Goal: Task Accomplishment & Management: Use online tool/utility

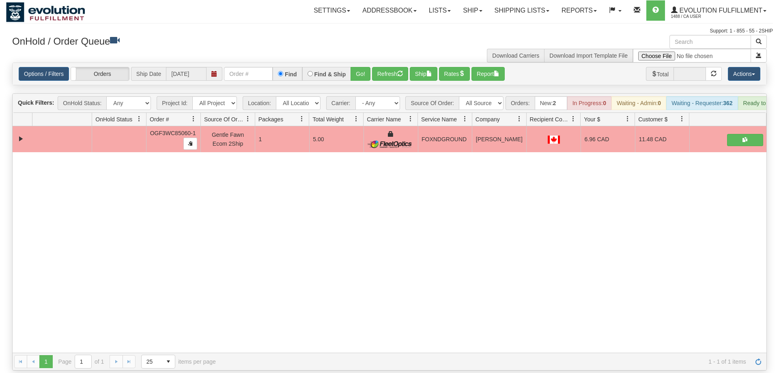
click at [250, 63] on div "Options / Filters Group Shipments Orders Ship Date [DATE] Find Find & Ship Go! …" at bounding box center [390, 74] width 754 height 22
click at [250, 67] on input "text" at bounding box center [248, 74] width 49 height 14
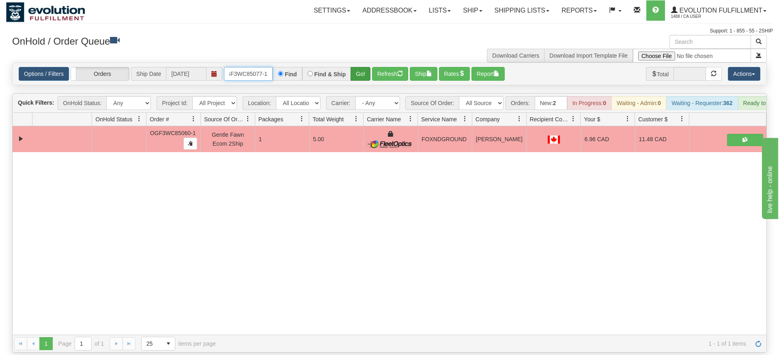
type input "OGF3WC85077-1"
click at [360, 78] on div "Is equal to Is not equal to Contains Does not contains CAD USD EUR ZAR [PERSON_…" at bounding box center [389, 207] width 767 height 290
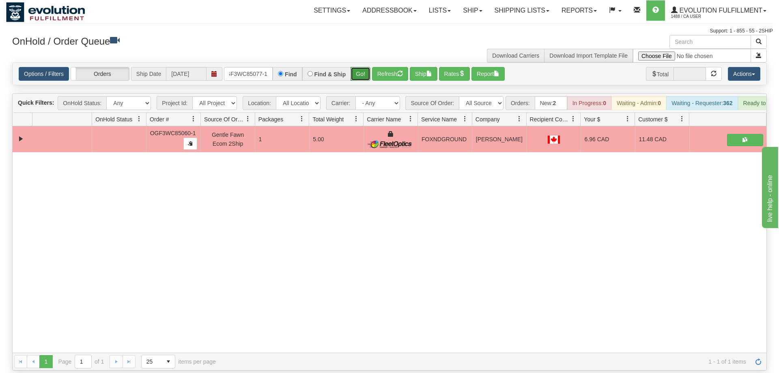
click at [365, 67] on button "Go!" at bounding box center [361, 74] width 20 height 14
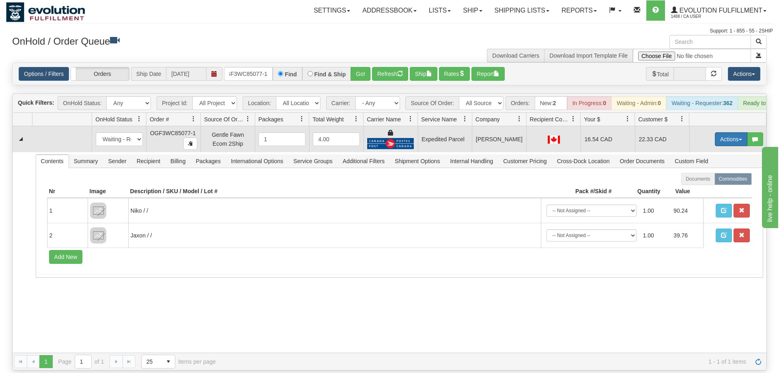
click at [730, 132] on button "Actions" at bounding box center [731, 139] width 32 height 14
click at [699, 183] on span "Ship" at bounding box center [698, 186] width 17 height 6
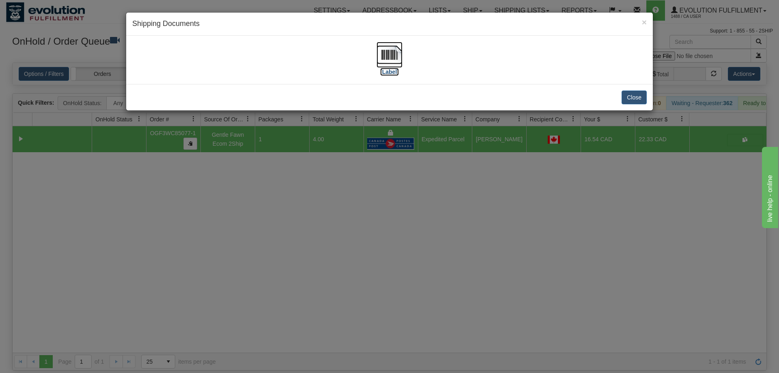
click at [377, 50] on img at bounding box center [390, 55] width 26 height 26
drag, startPoint x: 353, startPoint y: 354, endPoint x: 345, endPoint y: 343, distance: 13.6
click at [349, 349] on div "× Shipping Documents [Label] Close" at bounding box center [389, 186] width 779 height 373
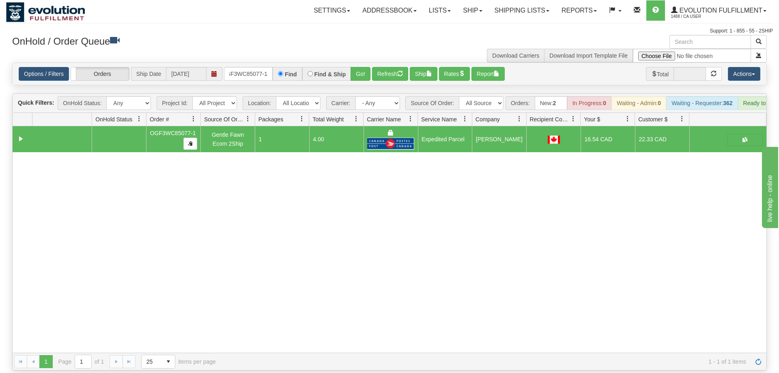
click at [256, 65] on div "Options / Filters Group Shipments Orders Ship Date [DATE] OGF3WC85077-1 Find Fi…" at bounding box center [390, 74] width 754 height 22
click at [256, 67] on input "OGF3WC85077-1" at bounding box center [248, 74] width 49 height 14
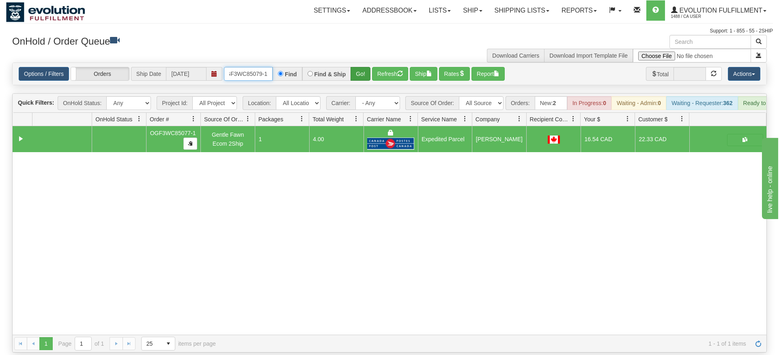
type input "OGF3WC85079-1"
drag, startPoint x: 360, startPoint y: 62, endPoint x: 361, endPoint y: 70, distance: 7.9
click at [360, 80] on div "Is equal to Is not equal to Contains Does not contains CAD USD EUR ZAR [PERSON_…" at bounding box center [389, 207] width 767 height 290
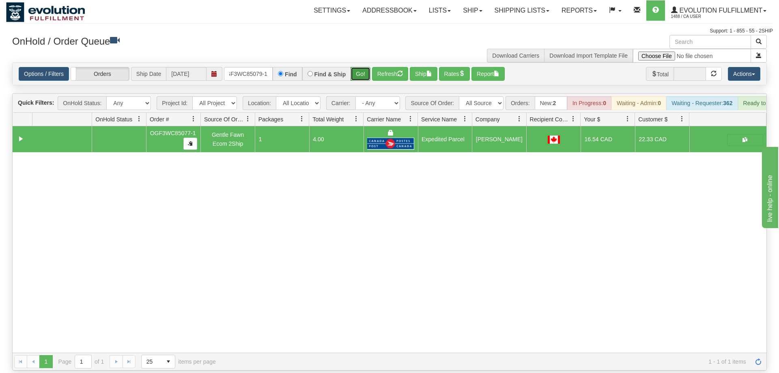
click at [362, 67] on button "Go!" at bounding box center [361, 74] width 20 height 14
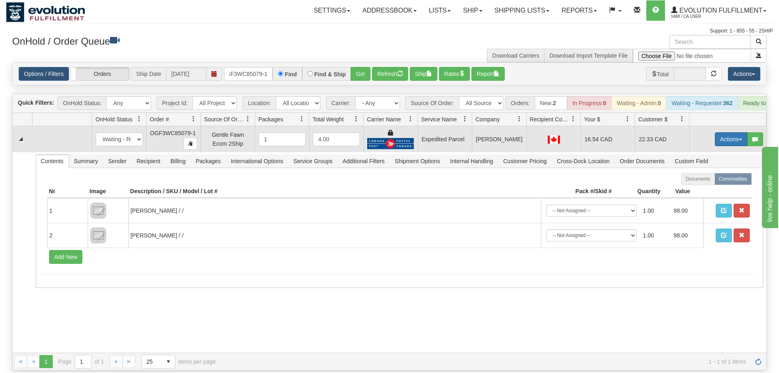
click at [734, 132] on button "Actions" at bounding box center [731, 139] width 32 height 14
click at [711, 181] on link "Ship" at bounding box center [714, 186] width 65 height 11
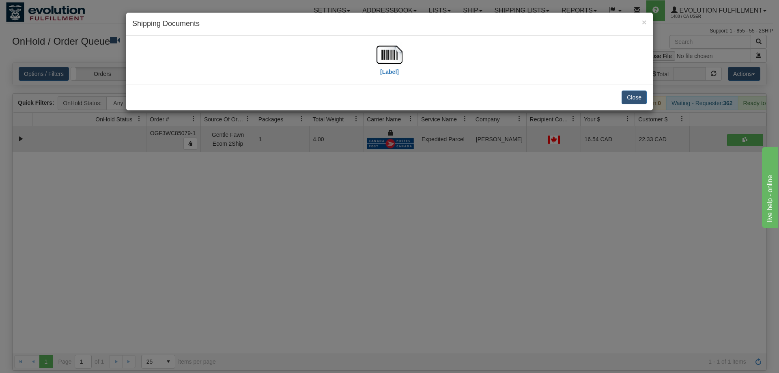
click at [403, 57] on div "[Label]" at bounding box center [389, 60] width 515 height 36
click at [392, 62] on img at bounding box center [390, 55] width 26 height 26
click at [318, 256] on div "× Shipping Documents [Label] Close" at bounding box center [389, 186] width 779 height 373
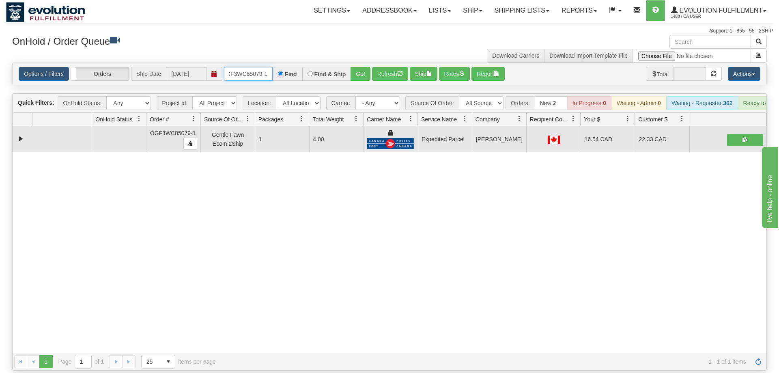
click at [243, 67] on input "OGF3WC85079-1" at bounding box center [248, 74] width 49 height 14
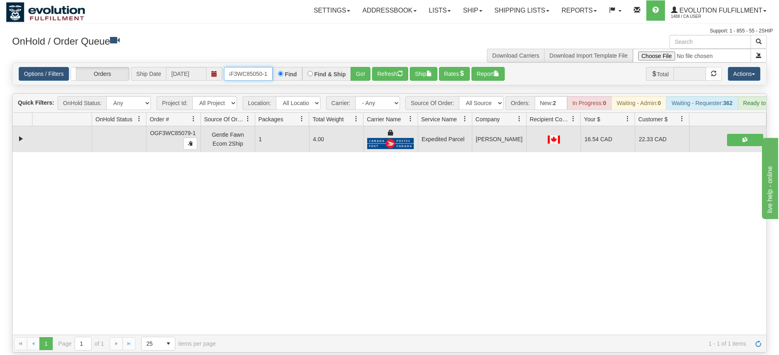
type input "OGF3WC85050-1"
click at [357, 85] on div "Is equal to Is not equal to Contains Does not contains CAD USD EUR ZAR [PERSON_…" at bounding box center [389, 207] width 767 height 290
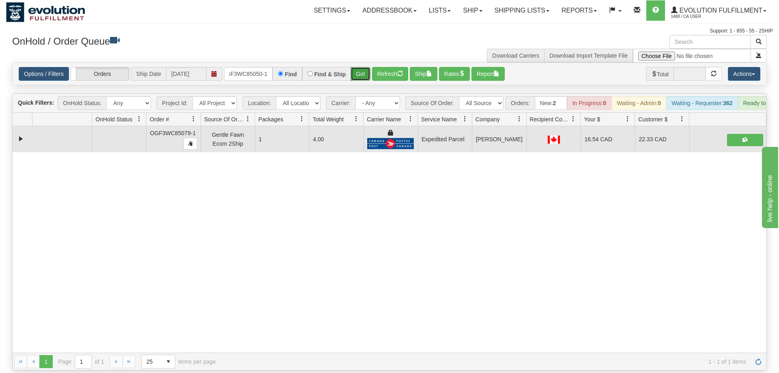
click at [357, 67] on button "Go!" at bounding box center [361, 74] width 20 height 14
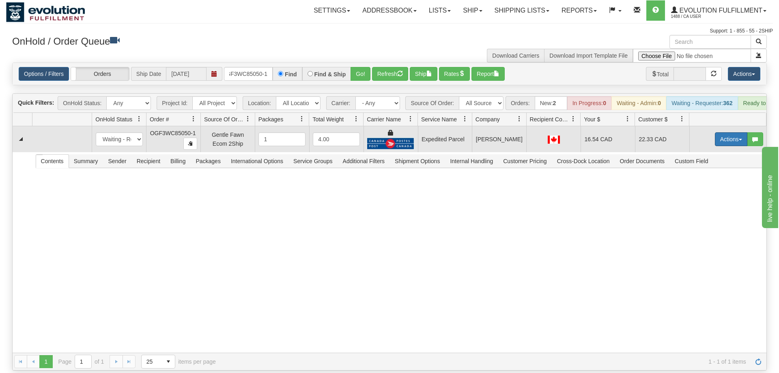
click at [730, 132] on button "Actions" at bounding box center [731, 139] width 32 height 14
click at [710, 181] on link "Ship" at bounding box center [714, 186] width 65 height 11
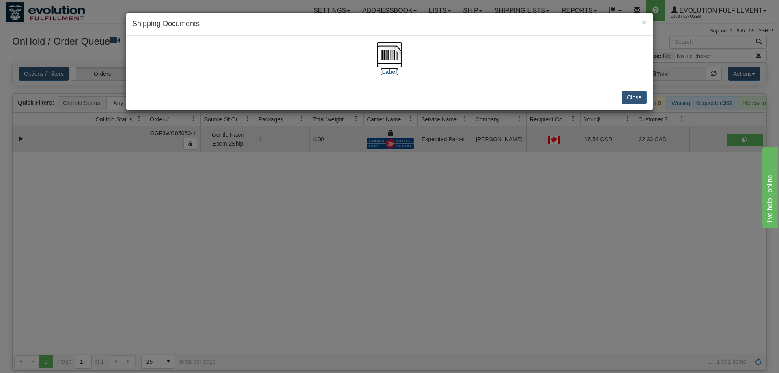
click at [394, 59] on img at bounding box center [390, 55] width 26 height 26
drag, startPoint x: 321, startPoint y: 239, endPoint x: 278, endPoint y: 66, distance: 178.1
click at [320, 233] on div "× Shipping Documents [Label] Close" at bounding box center [389, 186] width 779 height 373
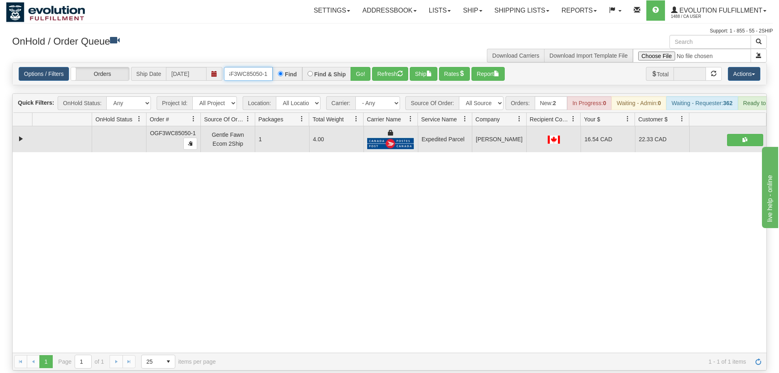
click at [244, 67] on input "OGF3WC85050-1" at bounding box center [248, 74] width 49 height 14
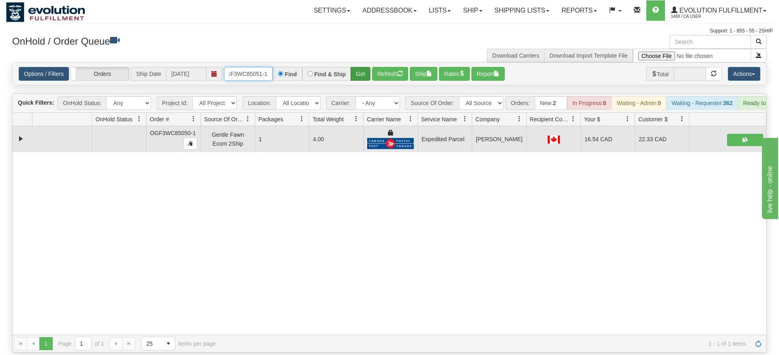
type input "OGF3WC85051-1"
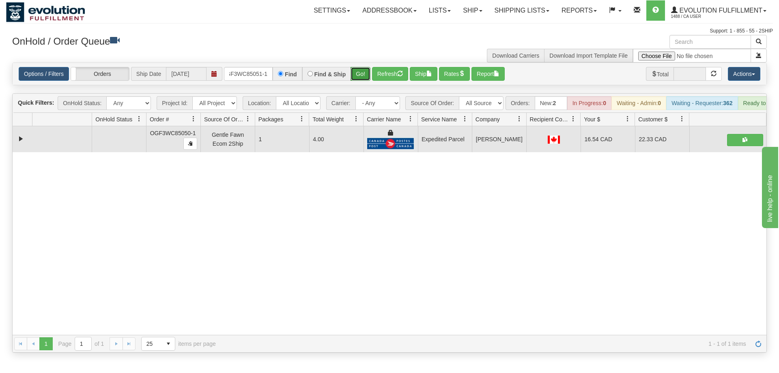
click at [365, 79] on div "Is equal to Is not equal to Contains Does not contains CAD USD EUR ZAR [PERSON_…" at bounding box center [389, 207] width 767 height 290
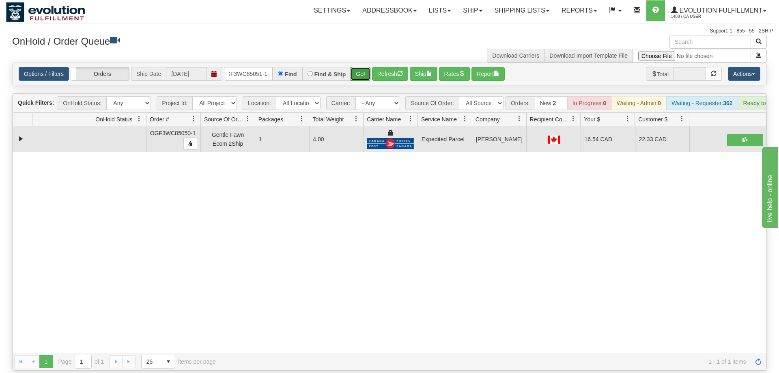
click at [366, 67] on button "Go!" at bounding box center [361, 74] width 20 height 14
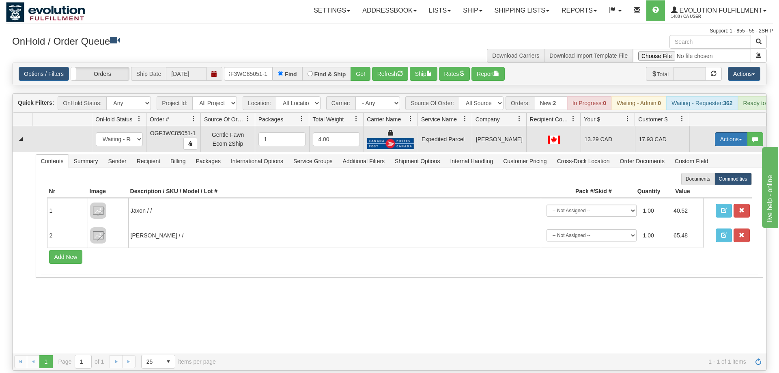
click at [737, 132] on button "Actions" at bounding box center [731, 139] width 32 height 14
click at [722, 181] on link "Ship" at bounding box center [714, 186] width 65 height 11
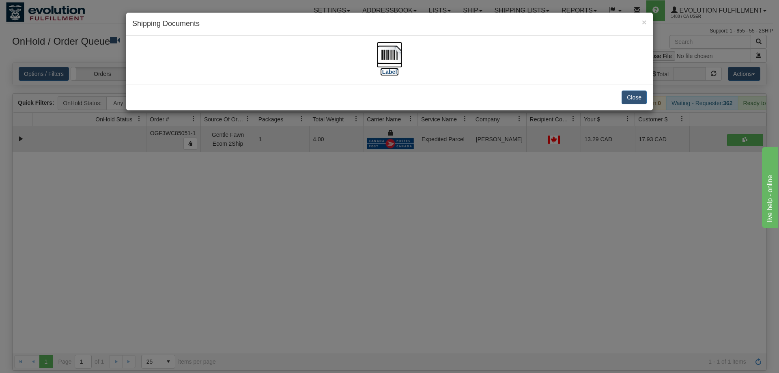
click at [386, 54] on img at bounding box center [390, 55] width 26 height 26
drag, startPoint x: 310, startPoint y: 159, endPoint x: 252, endPoint y: 78, distance: 100.0
click at [310, 155] on div "× Shipping Documents [Label] Close" at bounding box center [389, 186] width 779 height 373
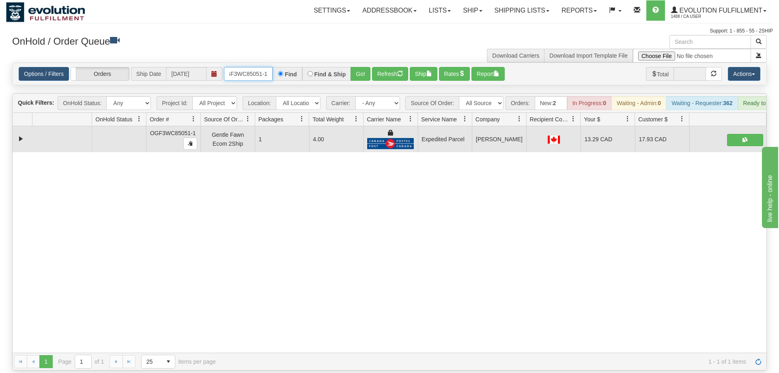
click at [256, 67] on input "OGF3WC85051-1" at bounding box center [248, 74] width 49 height 14
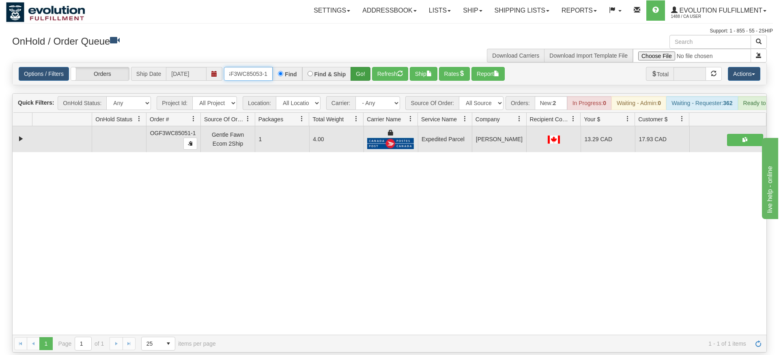
type input "OGF3WC85053-1"
click at [367, 80] on div "Is equal to Is not equal to Contains Does not contains CAD USD EUR ZAR [PERSON_…" at bounding box center [389, 207] width 767 height 290
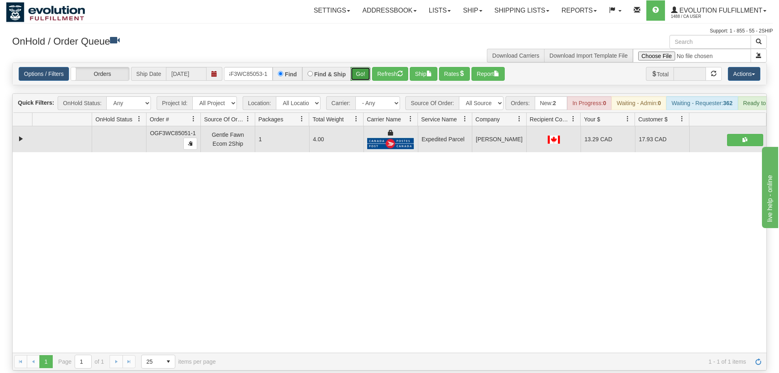
click at [353, 67] on button "Go!" at bounding box center [361, 74] width 20 height 14
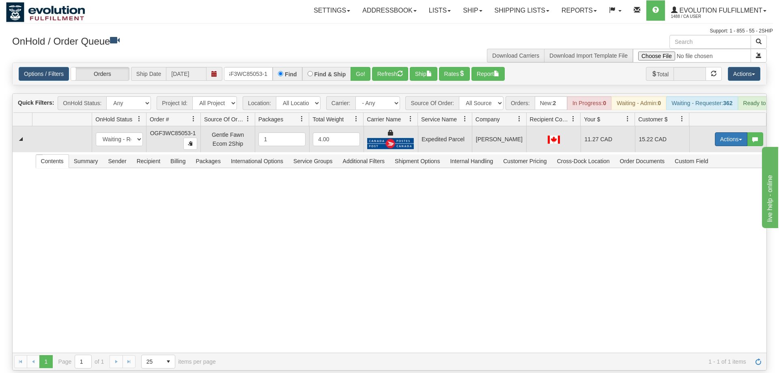
click at [718, 132] on button "Actions" at bounding box center [731, 139] width 32 height 14
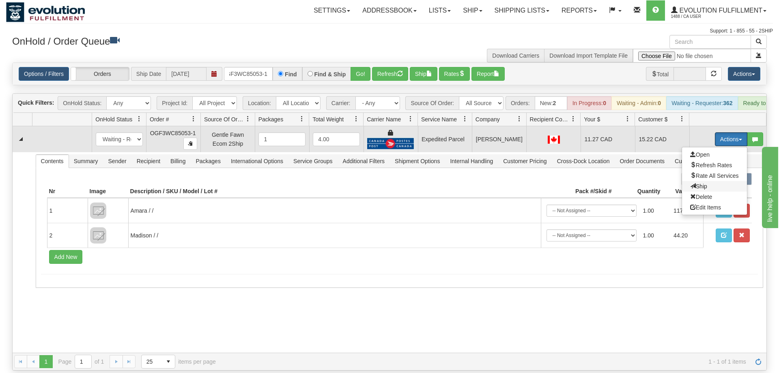
click at [705, 183] on span "Ship" at bounding box center [698, 186] width 17 height 6
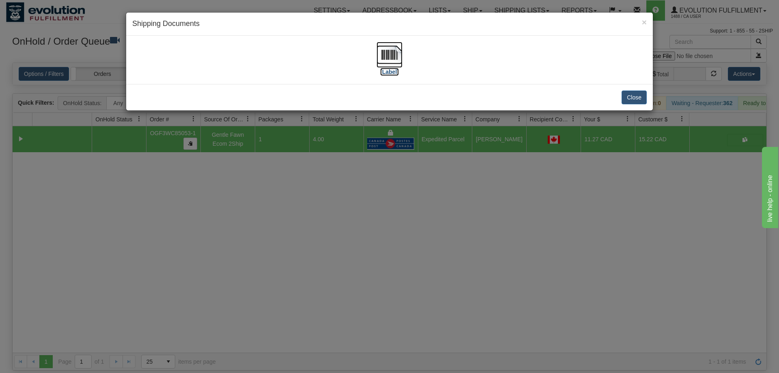
click at [385, 58] on img at bounding box center [390, 55] width 26 height 26
drag, startPoint x: 313, startPoint y: 282, endPoint x: 312, endPoint y: 277, distance: 5.3
click at [313, 281] on div "× Shipping Documents [Label] Close" at bounding box center [389, 186] width 779 height 373
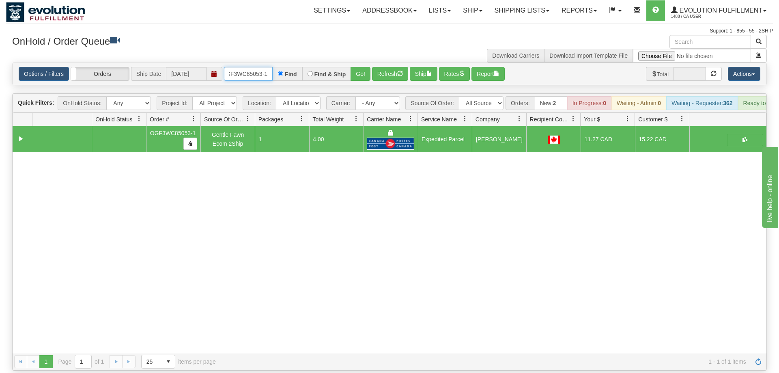
click at [246, 67] on input "OGF3WC85053-1" at bounding box center [248, 74] width 49 height 14
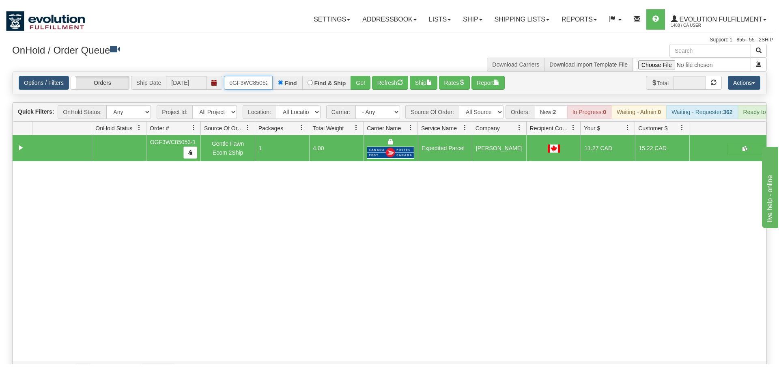
scroll to position [0, 6]
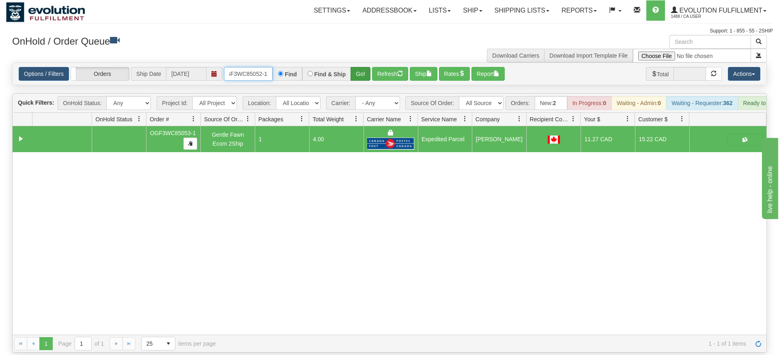
type input "oGF3WC85052-1"
click at [366, 77] on div "Is equal to Is not equal to Contains Does not contains CAD USD EUR ZAR [PERSON_…" at bounding box center [389, 207] width 767 height 290
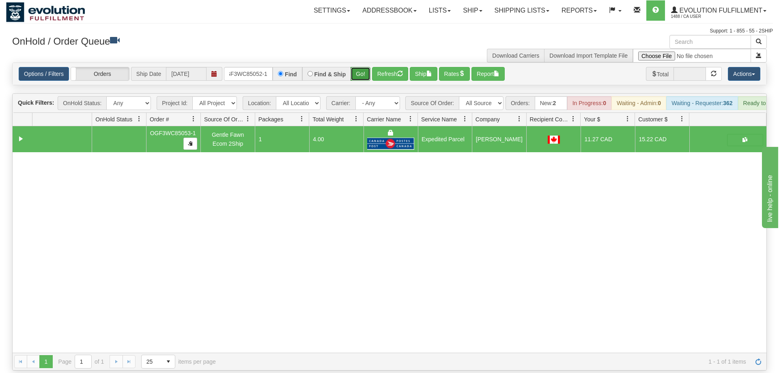
click at [363, 67] on button "Go!" at bounding box center [361, 74] width 20 height 14
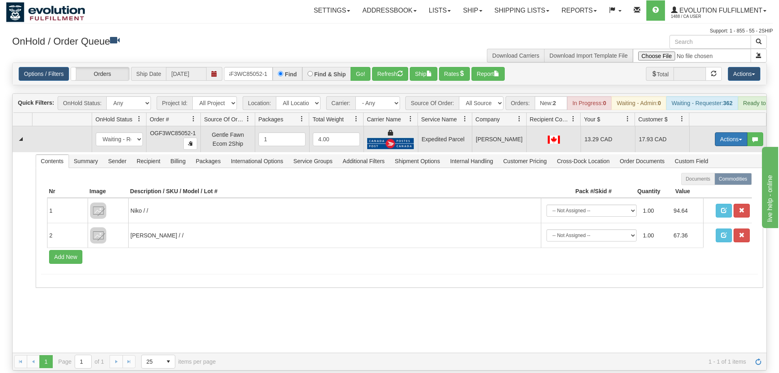
click at [718, 132] on button "Actions" at bounding box center [731, 139] width 32 height 14
click at [705, 183] on span "Ship" at bounding box center [698, 186] width 17 height 6
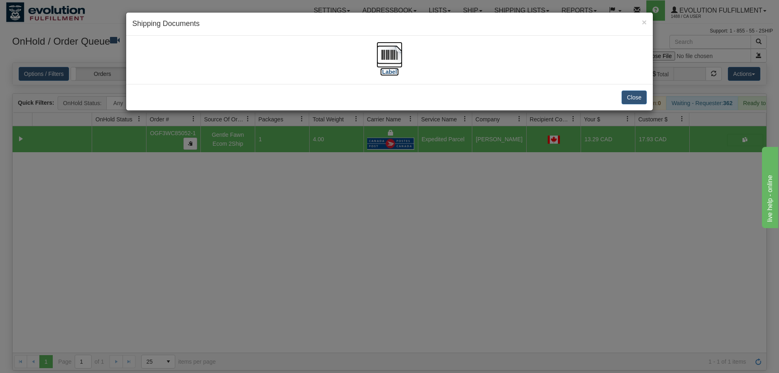
click at [394, 55] on img at bounding box center [390, 55] width 26 height 26
drag, startPoint x: 313, startPoint y: 220, endPoint x: 248, endPoint y: 6, distance: 224.0
click at [311, 213] on div "× Shipping Documents [Label] Close" at bounding box center [389, 186] width 779 height 373
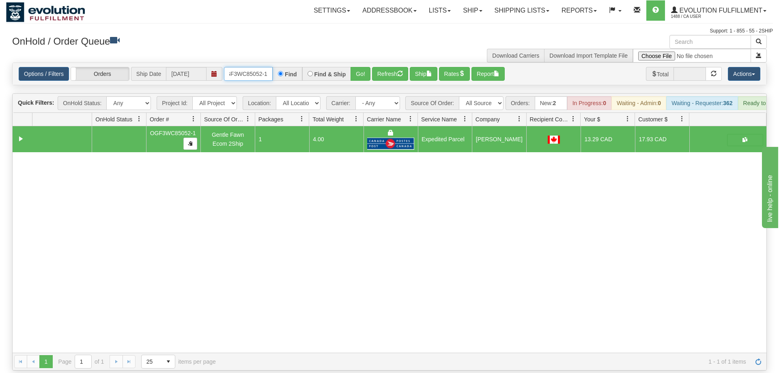
click at [250, 67] on input "oGF3WC85052-1" at bounding box center [248, 74] width 49 height 14
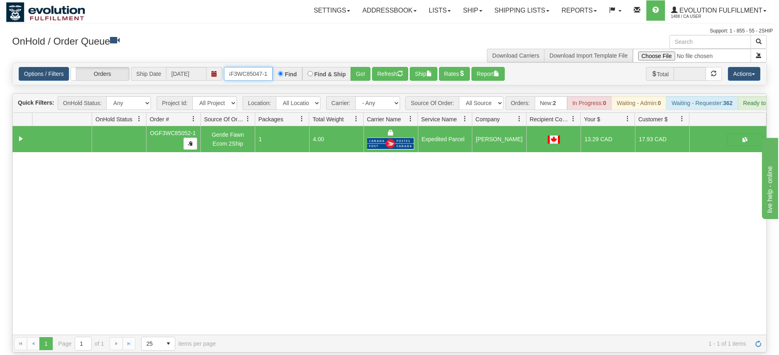
type input "OGF3WC85047-1"
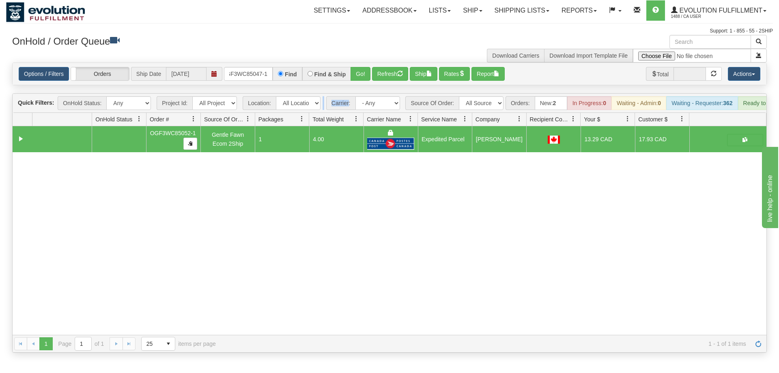
drag, startPoint x: 349, startPoint y: 61, endPoint x: 360, endPoint y: 74, distance: 17.5
click at [350, 79] on div "Is equal to Is not equal to Contains Does not contains CAD USD EUR ZAR [PERSON_…" at bounding box center [389, 207] width 767 height 290
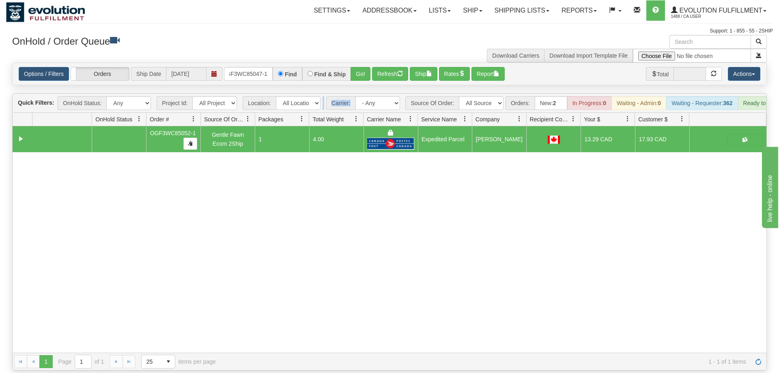
click at [361, 72] on div "Options / Filters Group Shipments Orders Ship Date [DATE] OGF3WC85047-1 Find Fi…" at bounding box center [389, 73] width 755 height 23
click at [361, 67] on button "Go!" at bounding box center [361, 74] width 20 height 14
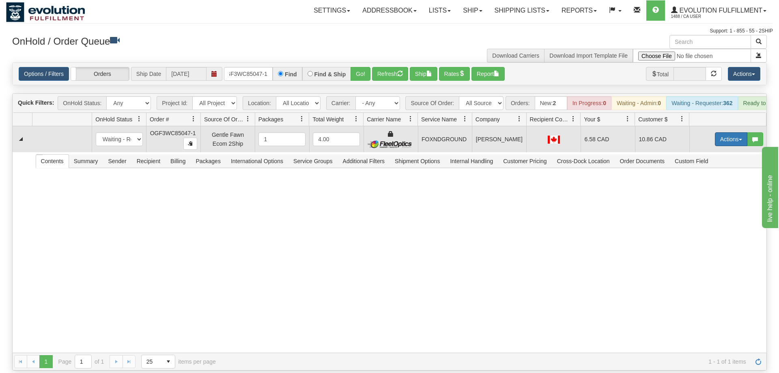
click at [732, 132] on button "Actions" at bounding box center [731, 139] width 32 height 14
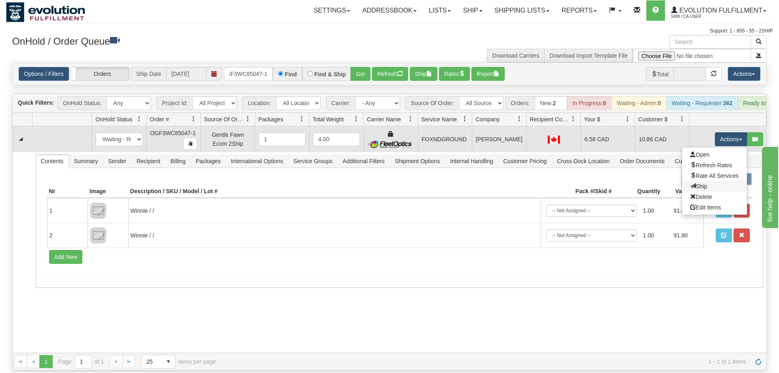
click at [709, 181] on link "Ship" at bounding box center [714, 186] width 65 height 11
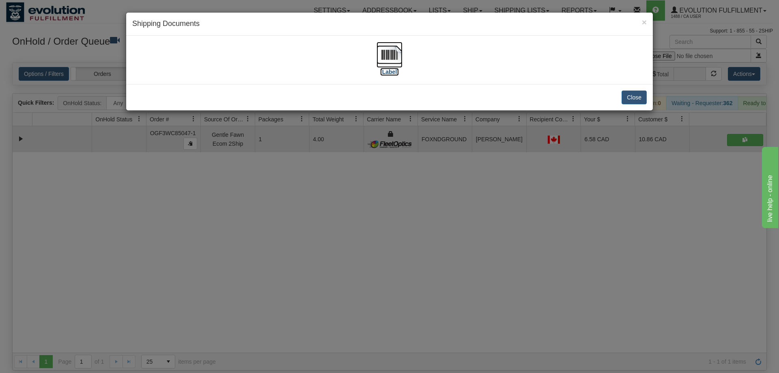
click at [380, 48] on img at bounding box center [390, 55] width 26 height 26
drag, startPoint x: 273, startPoint y: 329, endPoint x: 231, endPoint y: 119, distance: 214.1
click at [273, 328] on div "× Shipping Documents [Label] Close" at bounding box center [389, 186] width 779 height 373
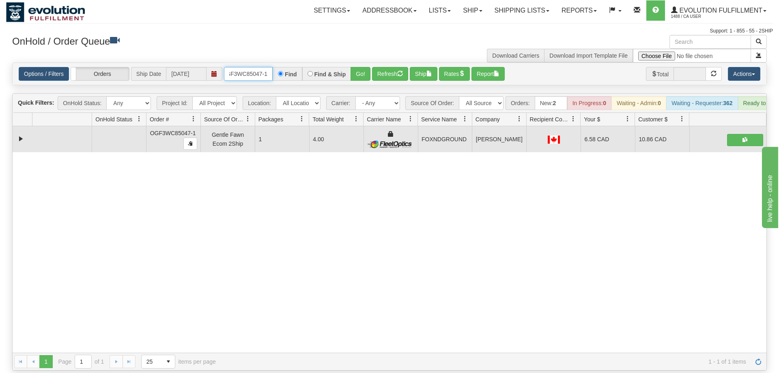
click at [257, 67] on input "OGF3WC85047-1" at bounding box center [248, 74] width 49 height 14
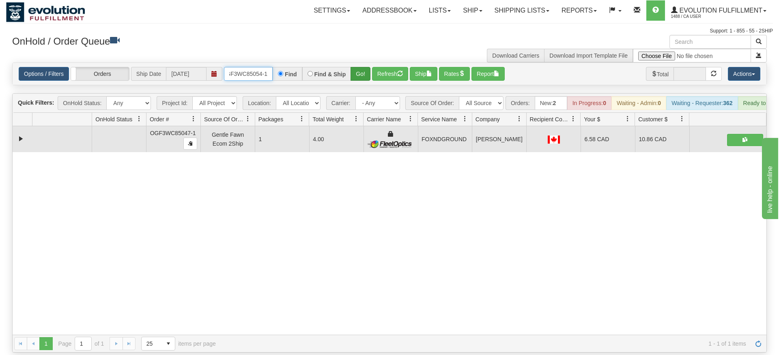
type input "OGF3WC85054-1"
click at [354, 82] on div "Is equal to Is not equal to Contains Does not contains CAD USD EUR ZAR [PERSON_…" at bounding box center [389, 207] width 767 height 290
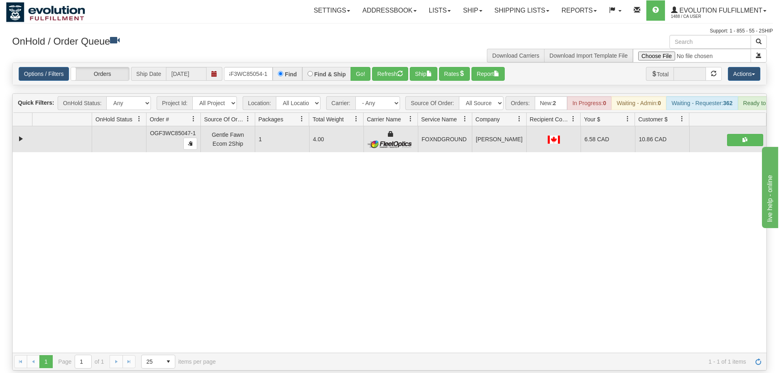
click at [368, 47] on div "OnHold / Order Queue" at bounding box center [198, 43] width 384 height 16
click at [363, 67] on button "Go!" at bounding box center [361, 74] width 20 height 14
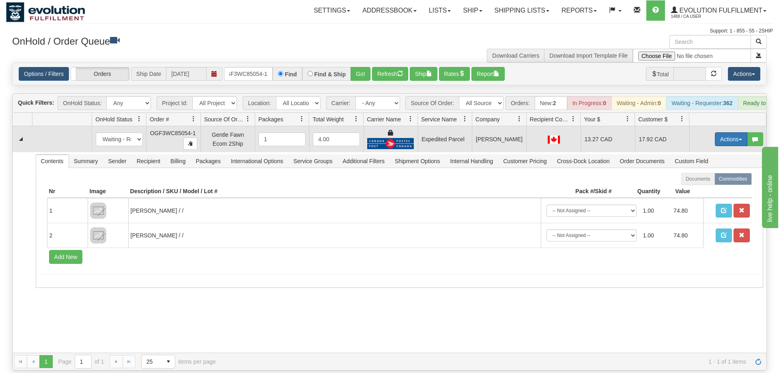
click at [736, 132] on button "Actions" at bounding box center [731, 139] width 32 height 14
click at [709, 181] on link "Ship" at bounding box center [714, 186] width 65 height 11
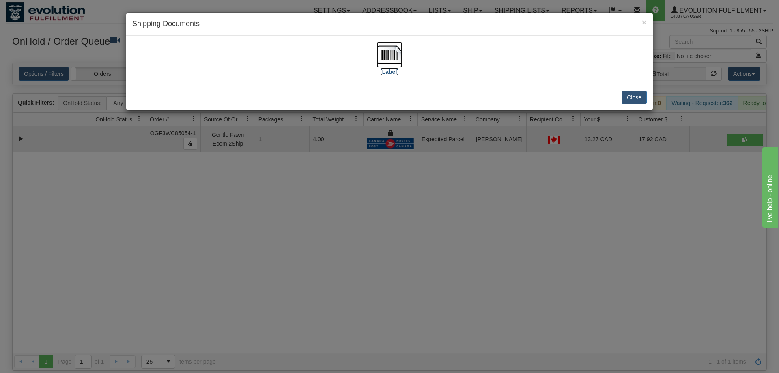
click at [384, 59] on img at bounding box center [390, 55] width 26 height 26
drag, startPoint x: 356, startPoint y: 196, endPoint x: 356, endPoint y: 192, distance: 4.5
click at [356, 192] on div "× Shipping Documents [Label] Close" at bounding box center [389, 186] width 779 height 373
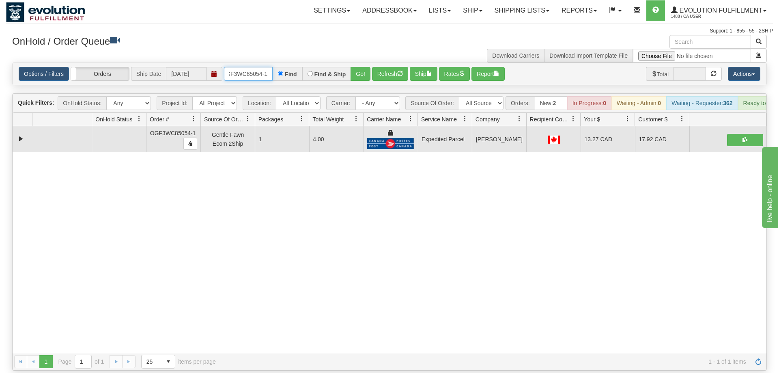
click at [235, 67] on input "OGF3WC85054-1" at bounding box center [248, 74] width 49 height 14
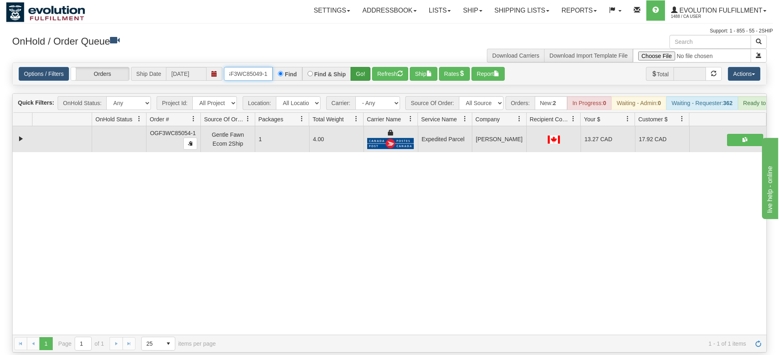
type input "OGF3WC85049-1"
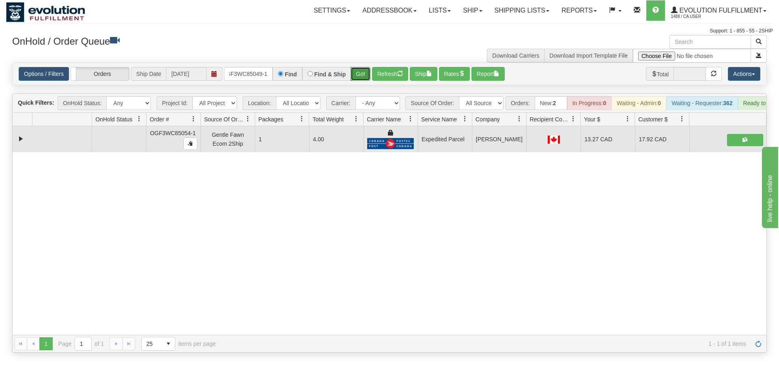
click at [364, 81] on div "Is equal to Is not equal to Contains Does not contains CAD USD EUR ZAR [PERSON_…" at bounding box center [389, 207] width 767 height 290
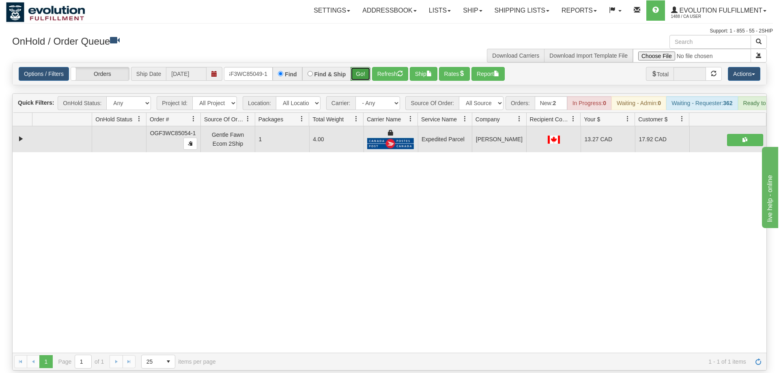
click at [362, 67] on button "Go!" at bounding box center [361, 74] width 20 height 14
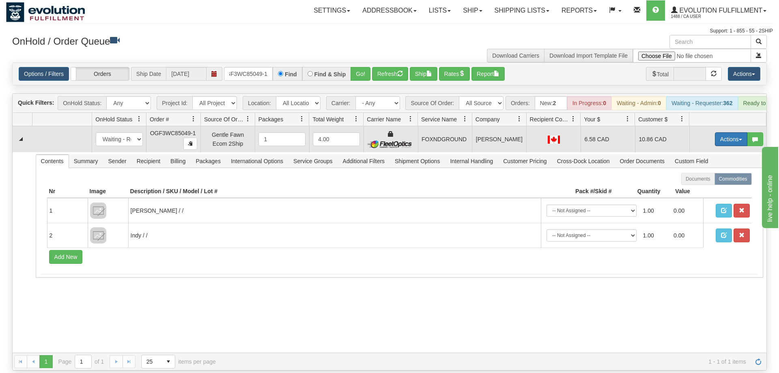
click at [725, 132] on button "Actions" at bounding box center [731, 139] width 32 height 14
click at [725, 181] on link "Ship" at bounding box center [714, 186] width 65 height 11
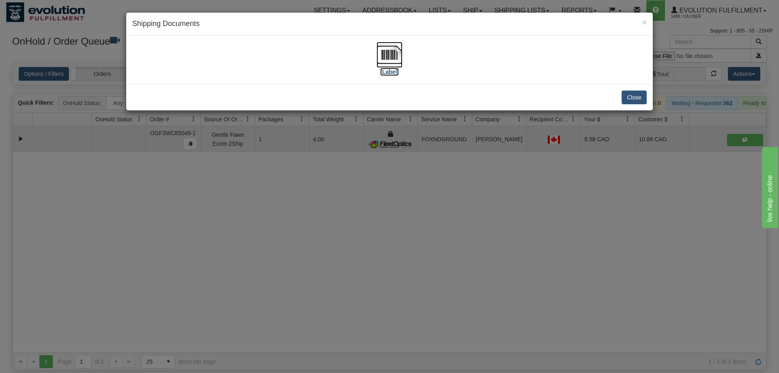
click at [391, 59] on img at bounding box center [390, 55] width 26 height 26
click at [521, 360] on div "× Shipping Documents [Label] Close" at bounding box center [389, 186] width 779 height 373
